Goal: Information Seeking & Learning: Learn about a topic

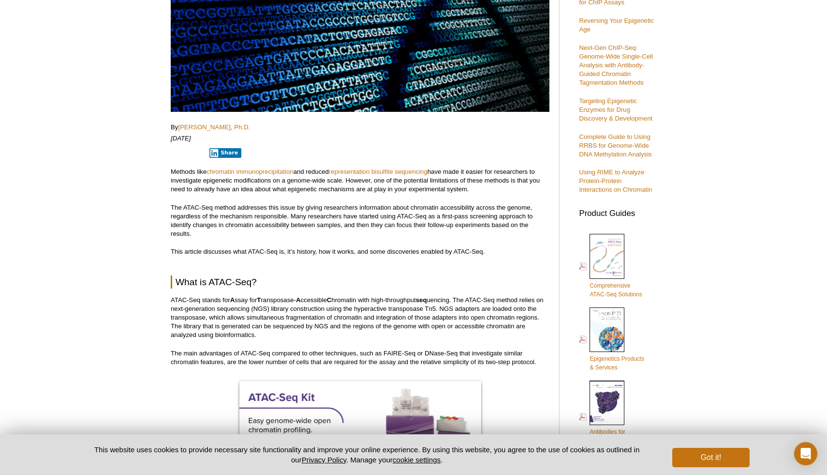
scroll to position [230, 0]
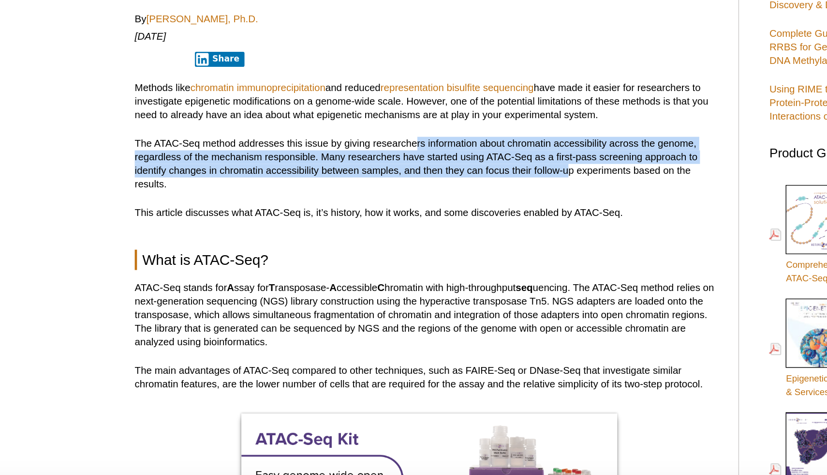
drag, startPoint x: 352, startPoint y: 204, endPoint x: 444, endPoint y: 218, distance: 93.5
click at [447, 219] on p "The ATAC-Seq method addresses this issue by giving researchers information abou…" at bounding box center [360, 216] width 379 height 35
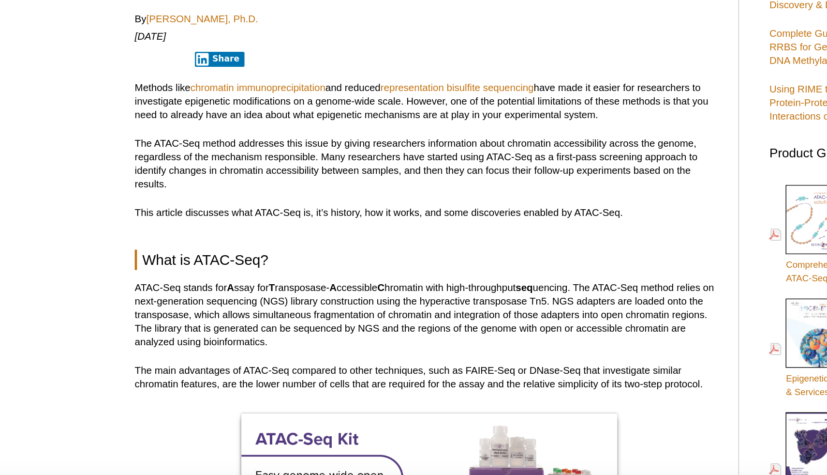
click at [283, 216] on p "The ATAC-Seq method addresses this issue by giving researchers information abou…" at bounding box center [360, 216] width 379 height 35
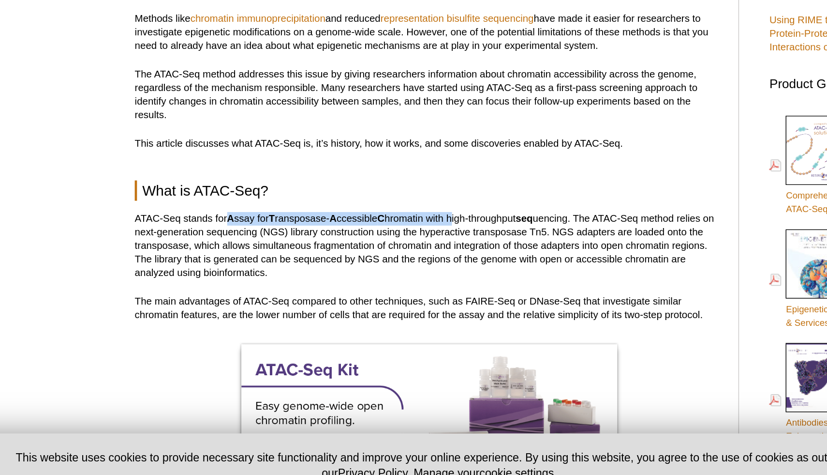
drag, startPoint x: 230, startPoint y: 294, endPoint x: 379, endPoint y: 298, distance: 148.6
click at [378, 298] on p "ATAC-Seq stands for A ssay for T ransposase- A ccessible C hromatin with high-t…" at bounding box center [360, 314] width 379 height 44
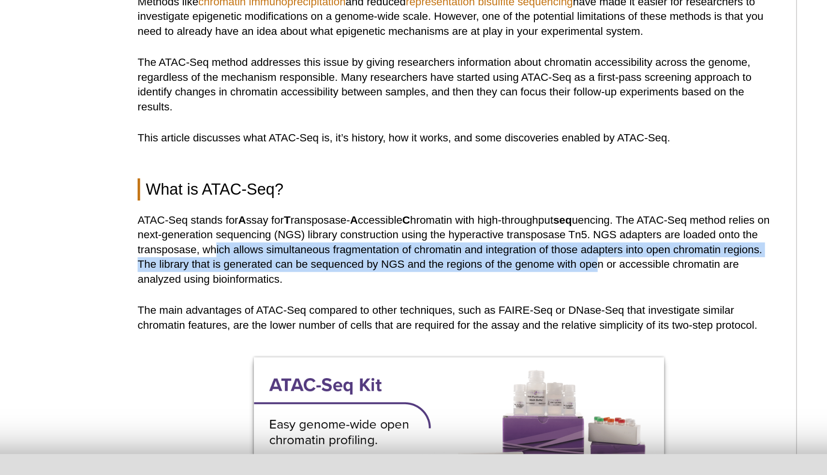
drag, startPoint x: 216, startPoint y: 315, endPoint x: 443, endPoint y: 318, distance: 226.9
click at [443, 318] on p "ATAC-Seq stands for A ssay for T ransposase- A ccessible C hromatin with high-t…" at bounding box center [360, 314] width 379 height 44
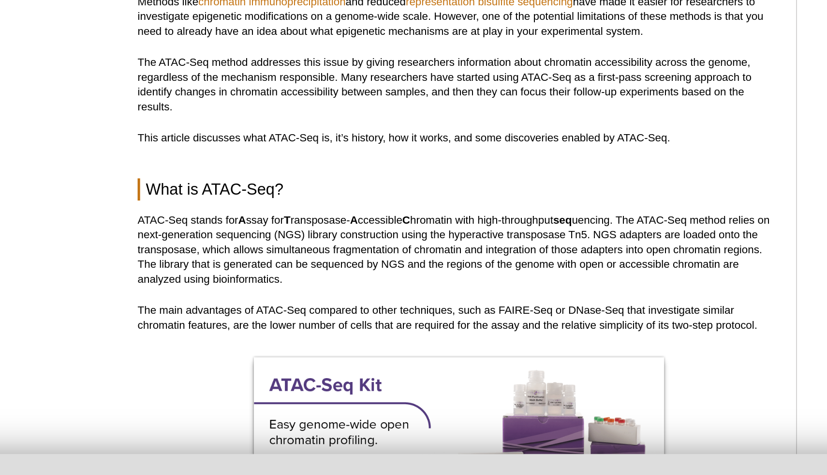
click at [461, 323] on p "ATAC-Seq stands for A ssay for T ransposase- A ccessible C hromatin with high-t…" at bounding box center [360, 314] width 379 height 44
